Goal: Task Accomplishment & Management: Manage account settings

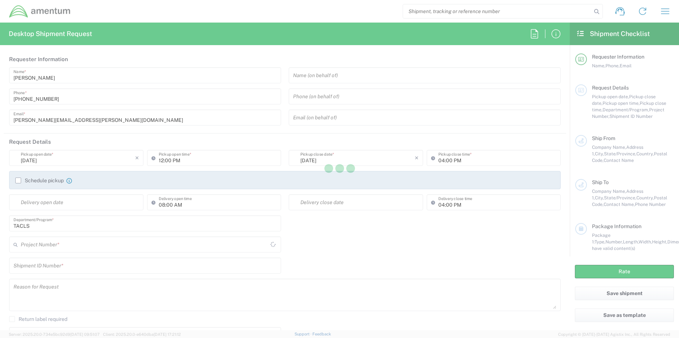
type input "[GEOGRAPHIC_DATA]"
type input "United States"
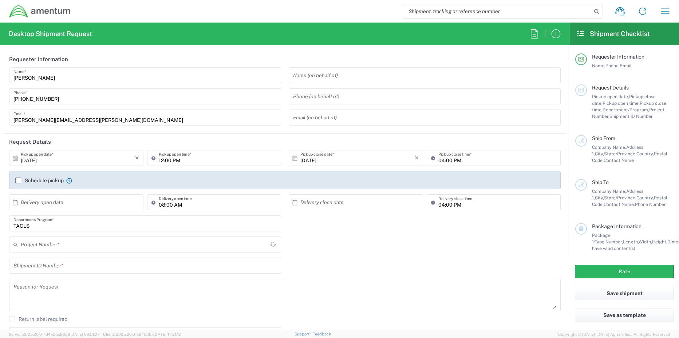
type input "TACLS"
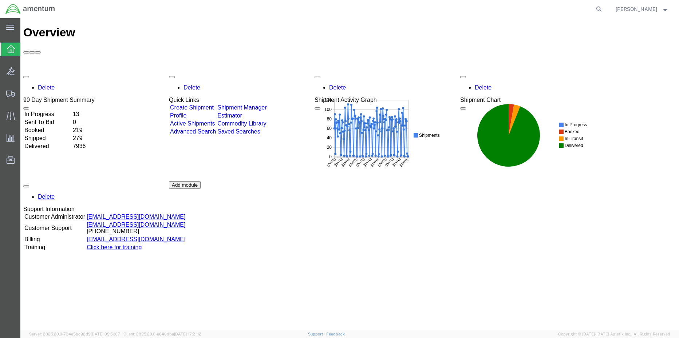
click at [266, 104] on link "Shipment Manager" at bounding box center [241, 107] width 49 height 6
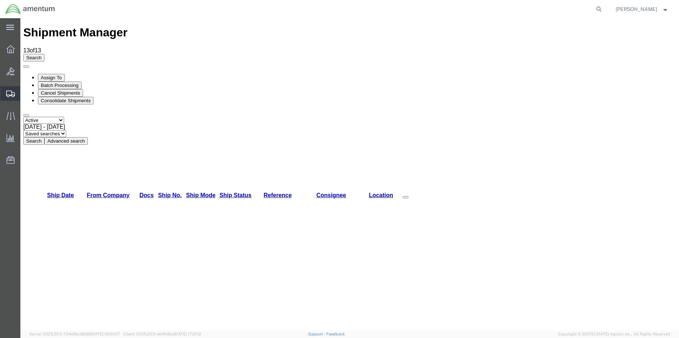
click at [0, 0] on span "Shipment Manager" at bounding box center [0, 0] width 0 height 0
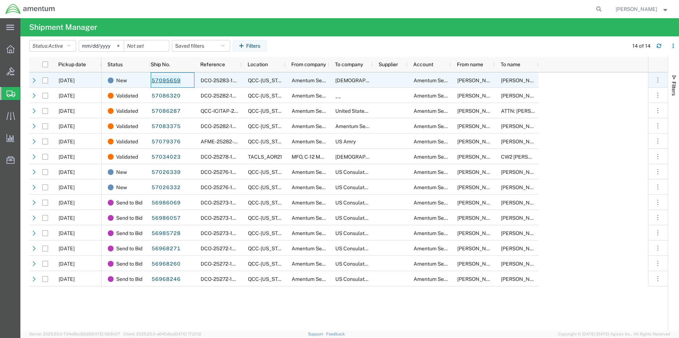
click at [171, 78] on link "57095659" at bounding box center [166, 81] width 30 height 12
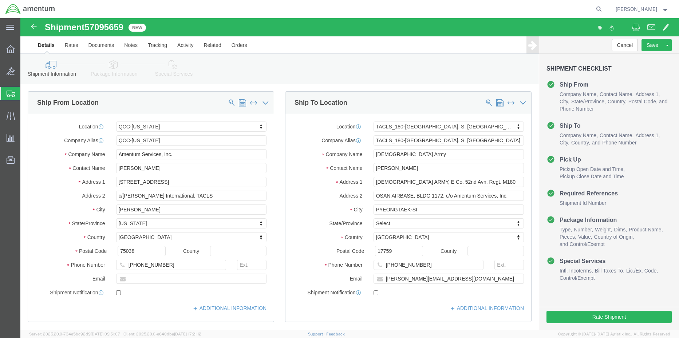
select select "42668"
select select "42679"
click icon
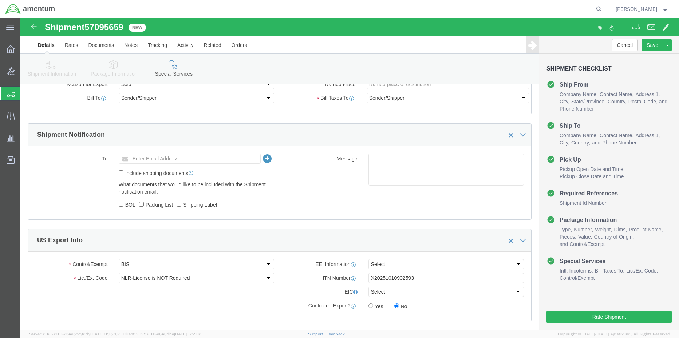
scroll to position [473, 0]
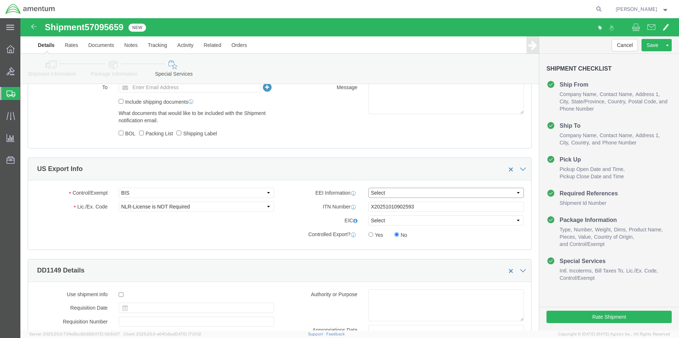
click select "Select AES-Direct EEI Carrier File EEI EEI Exempt"
select select "AESD"
click select "Select AES-Direct EEI Carrier File EEI EEI Exempt"
click button "Rate Shipment"
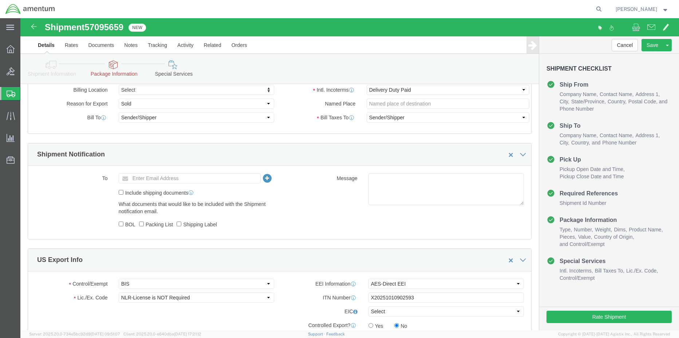
scroll to position [411, 0]
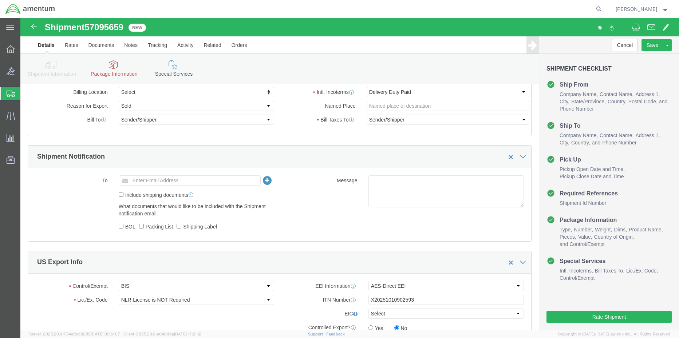
click link "Package Information"
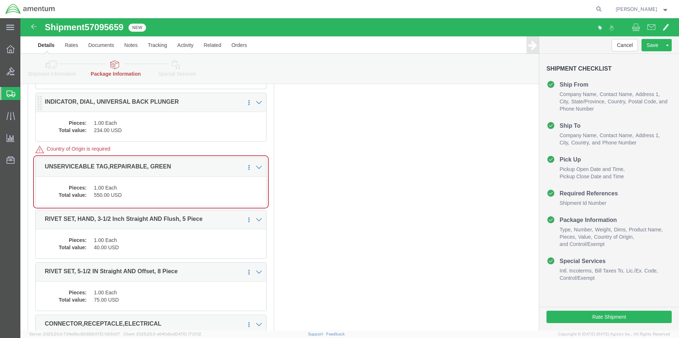
scroll to position [629, 0]
click div "Pieces: 1.00 Each Total value: 550.00 USD"
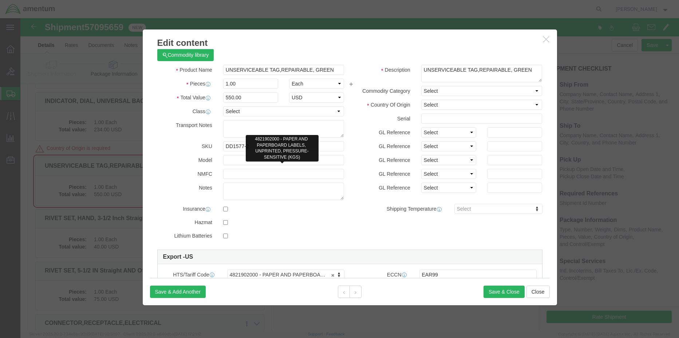
scroll to position [0, 0]
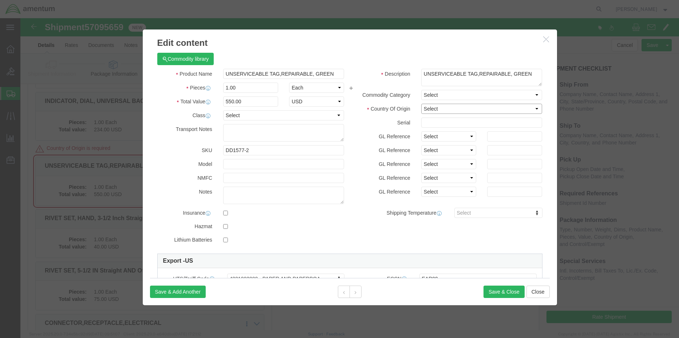
click select "Select [GEOGRAPHIC_DATA] [GEOGRAPHIC_DATA] [GEOGRAPHIC_DATA] [GEOGRAPHIC_DATA] …"
select select "US"
click select "Select [GEOGRAPHIC_DATA] [GEOGRAPHIC_DATA] [GEOGRAPHIC_DATA] [GEOGRAPHIC_DATA] …"
click button "Save & Close"
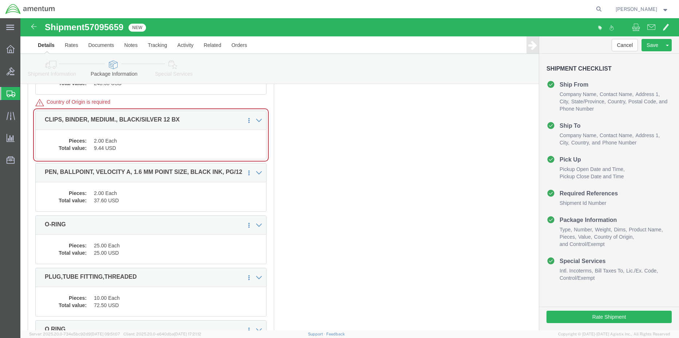
scroll to position [1684, 0]
click div "Pieces: 2.00 Each Total value: 9.44 USD"
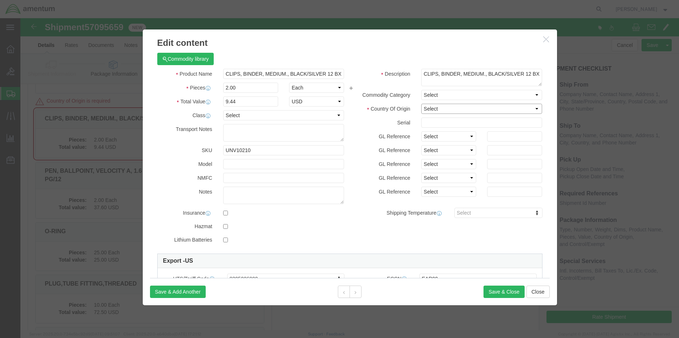
click select "Select [GEOGRAPHIC_DATA] [GEOGRAPHIC_DATA] [GEOGRAPHIC_DATA] [GEOGRAPHIC_DATA] …"
select select "CN"
click select "Select [GEOGRAPHIC_DATA] [GEOGRAPHIC_DATA] [GEOGRAPHIC_DATA] [GEOGRAPHIC_DATA] …"
click button "Save & Close"
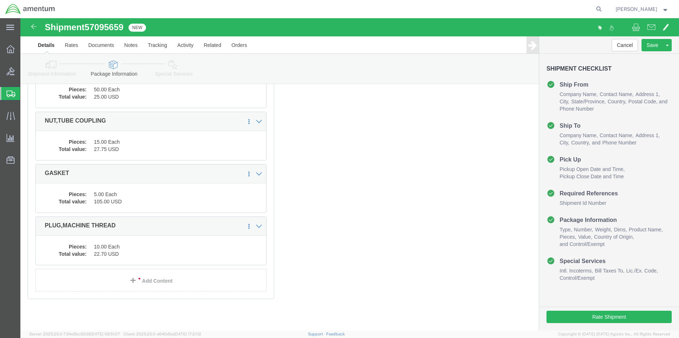
scroll to position [1957, 0]
click button "Rate Shipment"
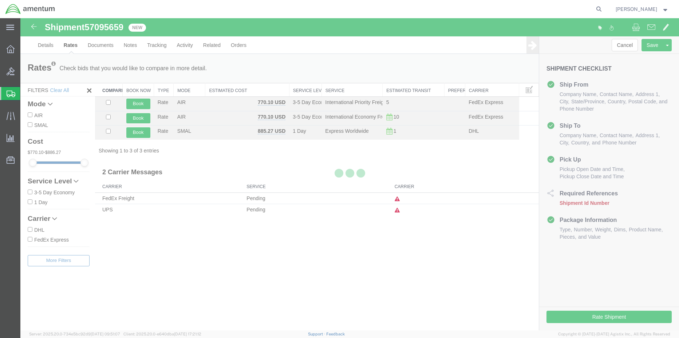
scroll to position [0, 0]
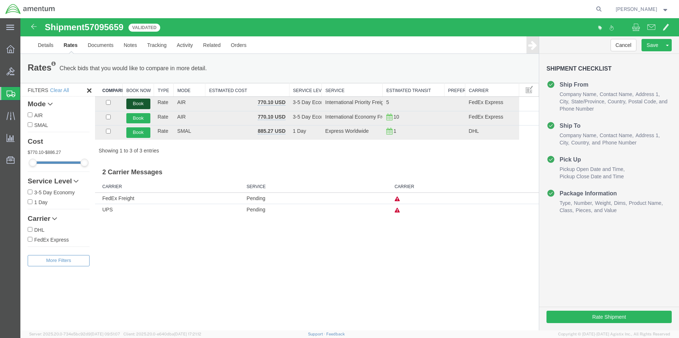
click at [138, 103] on button "Book" at bounding box center [138, 104] width 24 height 11
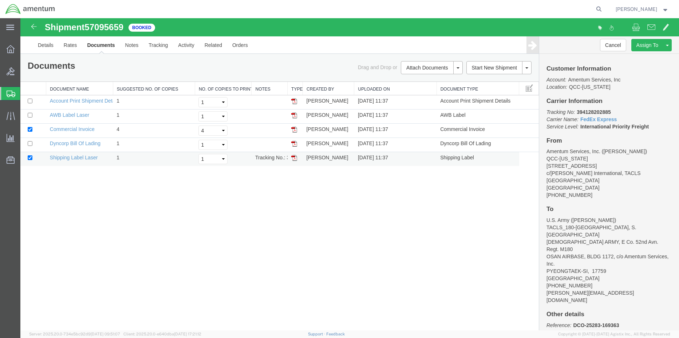
click at [296, 157] on img at bounding box center [294, 158] width 6 height 6
click at [296, 116] on img at bounding box center [294, 115] width 6 height 6
click at [48, 48] on link "Details" at bounding box center [46, 44] width 26 height 17
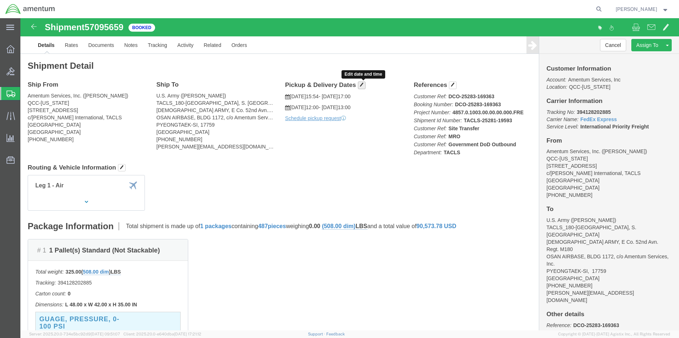
click span "button"
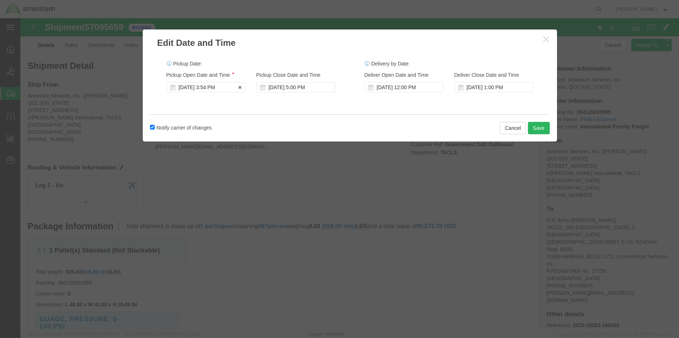
click div "[DATE] 3:54 PM"
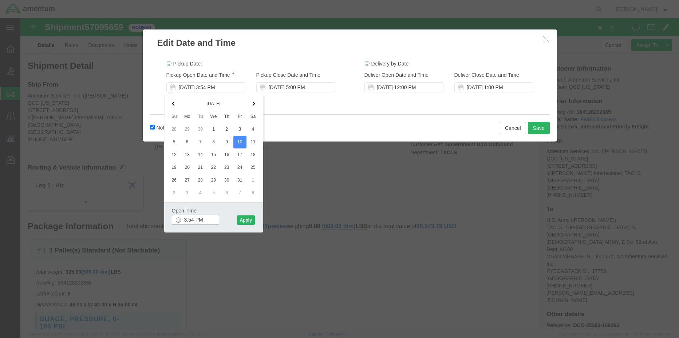
drag, startPoint x: 195, startPoint y: 203, endPoint x: 142, endPoint y: 199, distance: 54.0
click div "Edit Date and Time Pickup Date: Pickup Start Date Pickup Start Time Pickup Open…"
type input "2:00 PM"
click button "Apply"
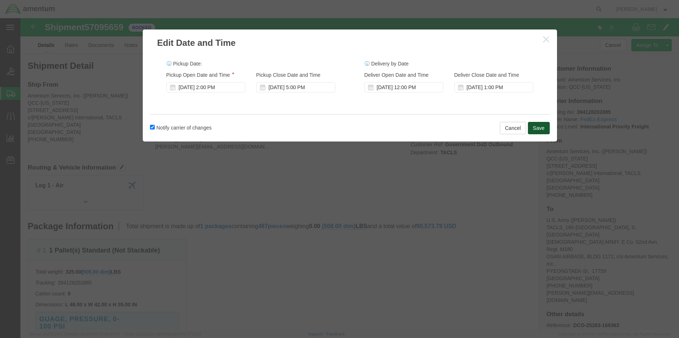
click button "Save"
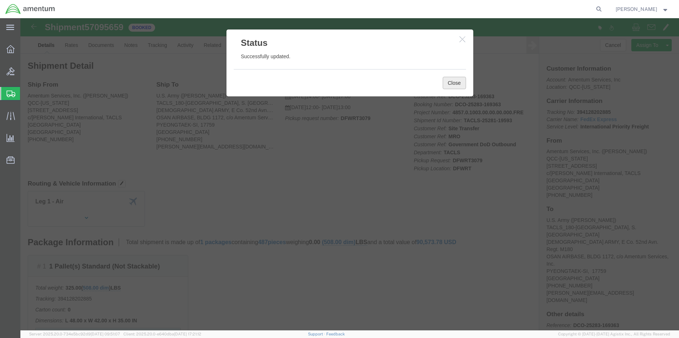
click button "Close"
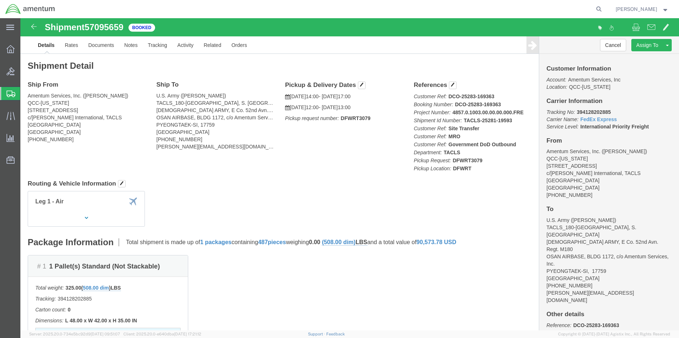
click at [13, 94] on icon at bounding box center [11, 94] width 9 height 7
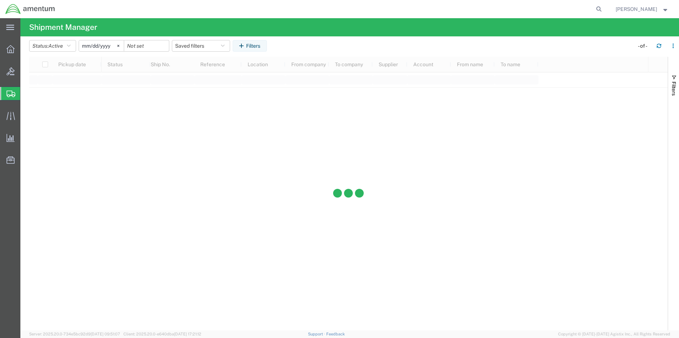
click at [0, 0] on span "Shipment Manager" at bounding box center [0, 0] width 0 height 0
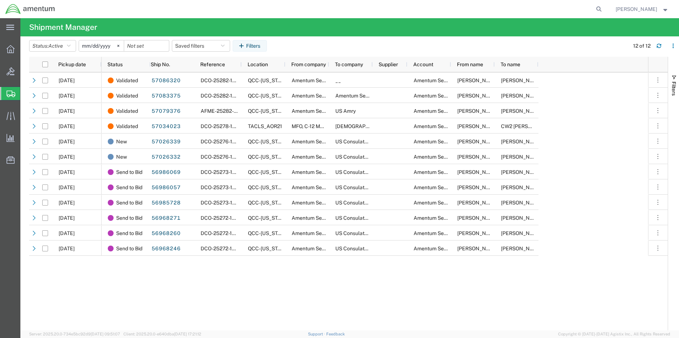
click at [8, 91] on icon at bounding box center [11, 94] width 9 height 7
click at [0, 0] on span "Shipment Manager" at bounding box center [0, 0] width 0 height 0
click at [10, 48] on icon at bounding box center [11, 49] width 8 height 8
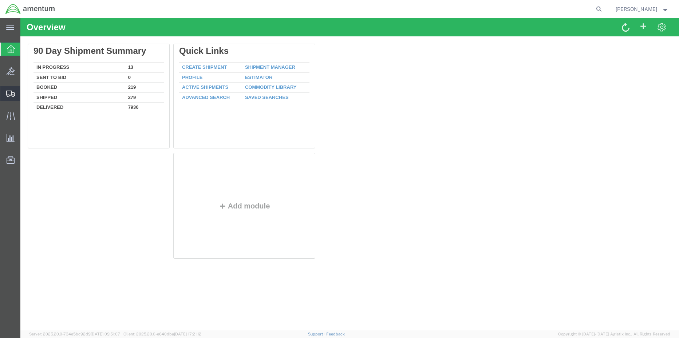
click at [0, 0] on span "Shipment Manager" at bounding box center [0, 0] width 0 height 0
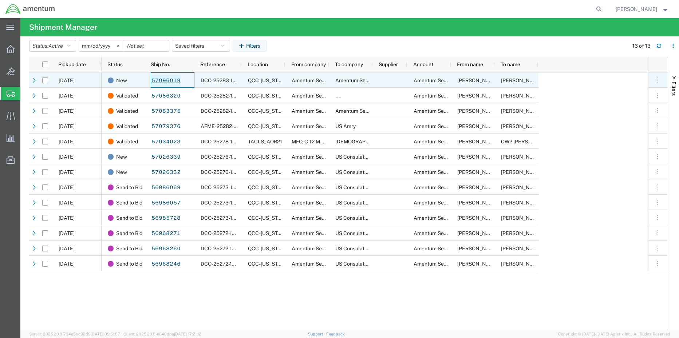
click at [166, 82] on link "57096019" at bounding box center [166, 81] width 30 height 12
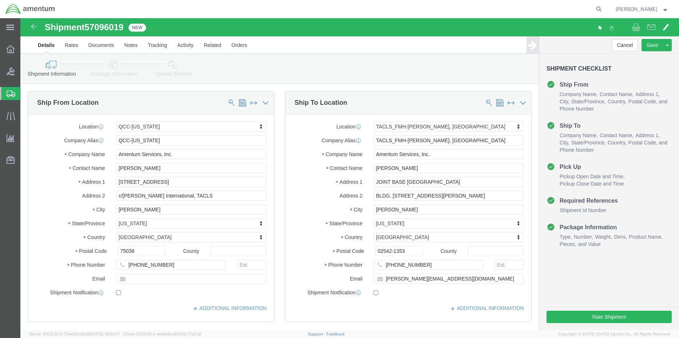
select select "42668"
select select "42745"
click button "Rate Shipment"
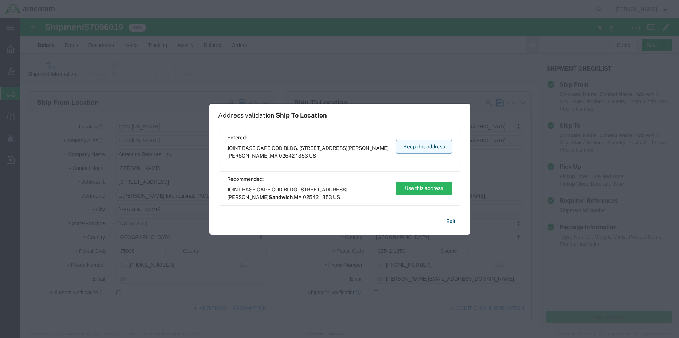
click at [421, 144] on button "Keep this address" at bounding box center [424, 146] width 56 height 13
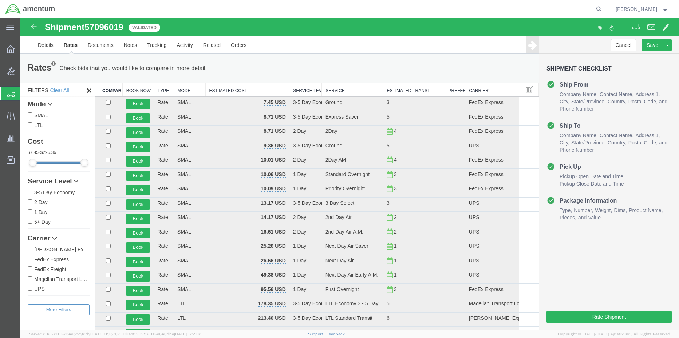
click at [29, 259] on input "FedEx Express" at bounding box center [30, 259] width 5 height 5
checkbox input "true"
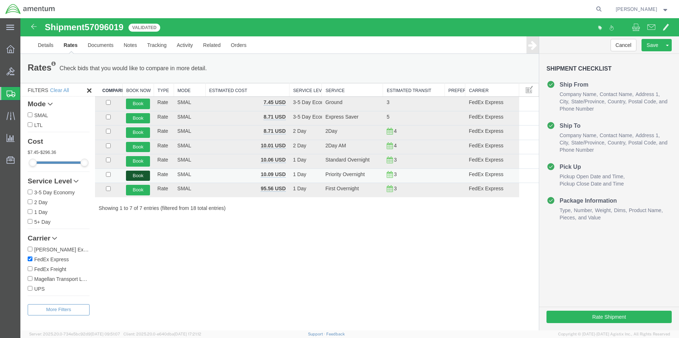
click at [140, 173] on button "Book" at bounding box center [138, 176] width 24 height 11
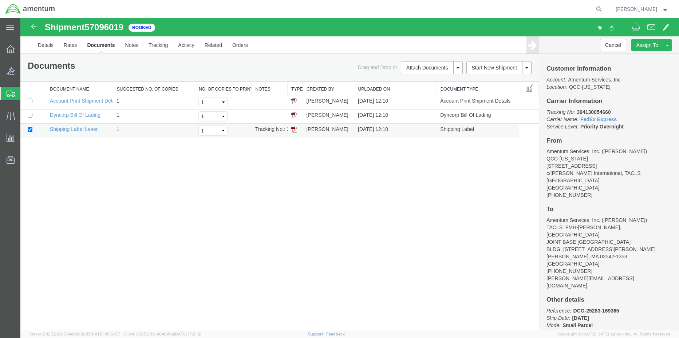
click at [294, 130] on img at bounding box center [294, 130] width 6 height 6
click at [8, 69] on icon at bounding box center [11, 71] width 8 height 8
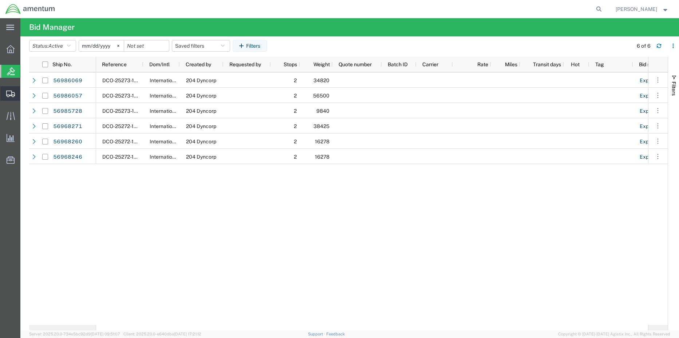
drag, startPoint x: 52, startPoint y: 107, endPoint x: 60, endPoint y: 115, distance: 11.6
click at [0, 0] on span "Shipment Manager" at bounding box center [0, 0] width 0 height 0
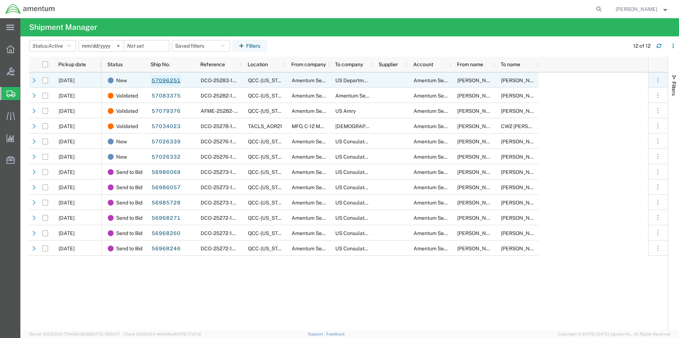
click at [163, 82] on link "57096251" at bounding box center [166, 81] width 30 height 12
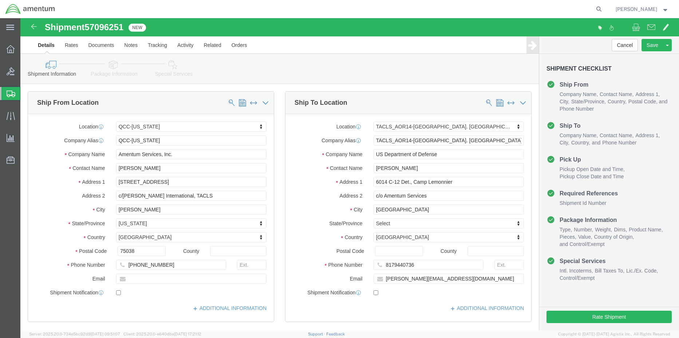
select select "42668"
select select "42739"
click link "Special Services"
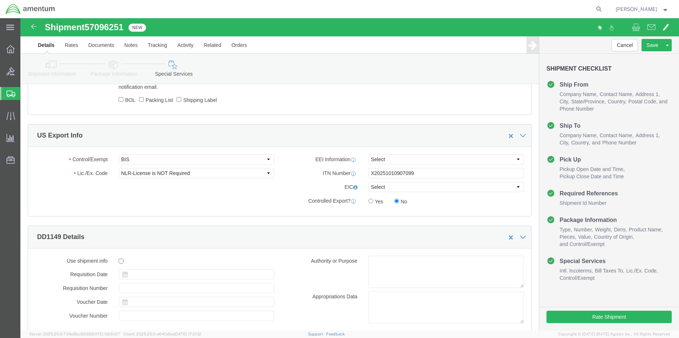
scroll to position [510, 0]
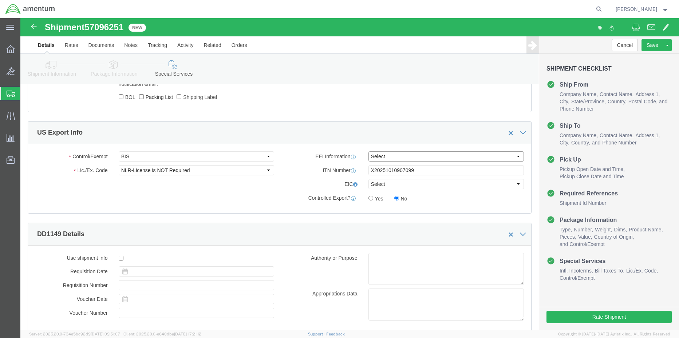
click select "Select AES-Direct EEI Carrier File EEI EEI Exempt"
select select "AESD"
click select "Select AES-Direct EEI Carrier File EEI EEI Exempt"
click button "Rate Shipment"
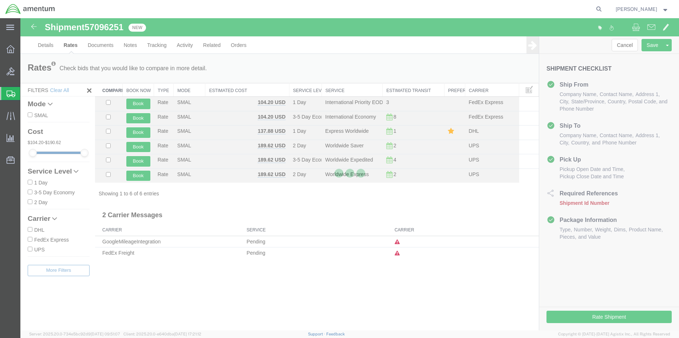
scroll to position [0, 0]
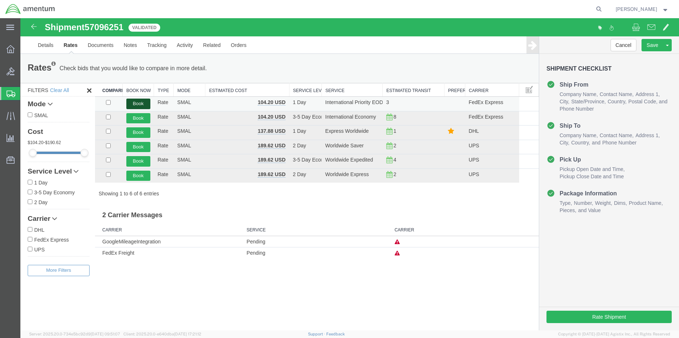
click at [134, 102] on button "Book" at bounding box center [138, 104] width 24 height 11
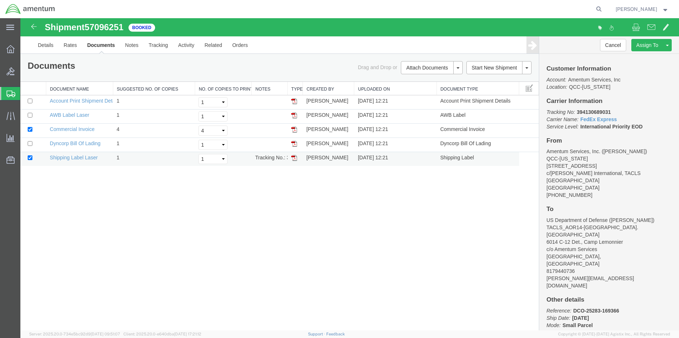
click at [293, 158] on img at bounding box center [294, 158] width 6 height 6
click at [291, 115] on img at bounding box center [294, 115] width 6 height 6
click at [1, 48] on div at bounding box center [10, 49] width 20 height 15
click at [8, 47] on icon at bounding box center [11, 49] width 8 height 8
